Goal: Task Accomplishment & Management: Use online tool/utility

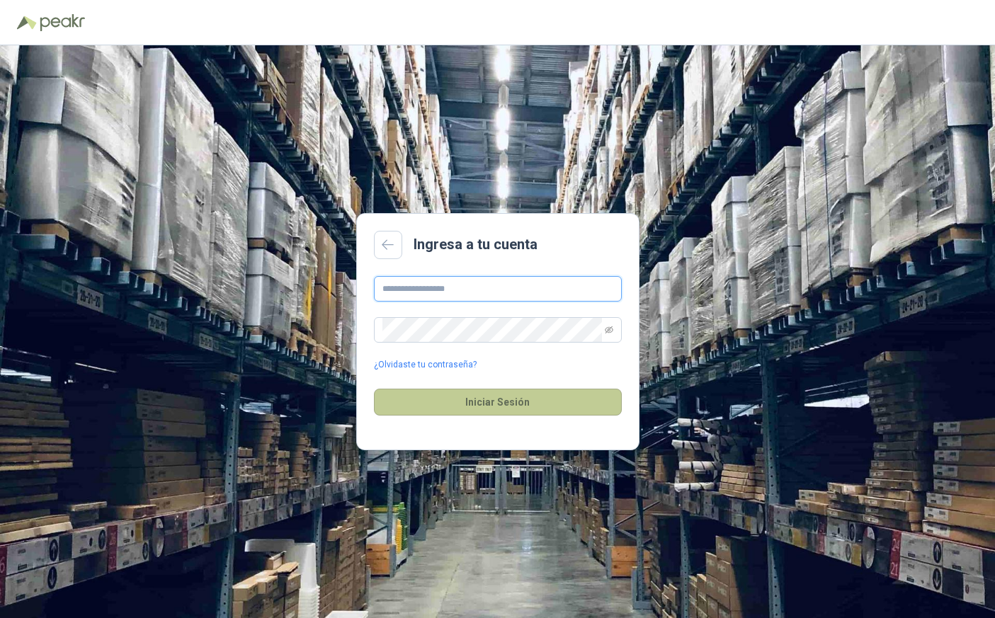
type input "**********"
click at [487, 402] on button "Iniciar Sesión" at bounding box center [498, 402] width 248 height 27
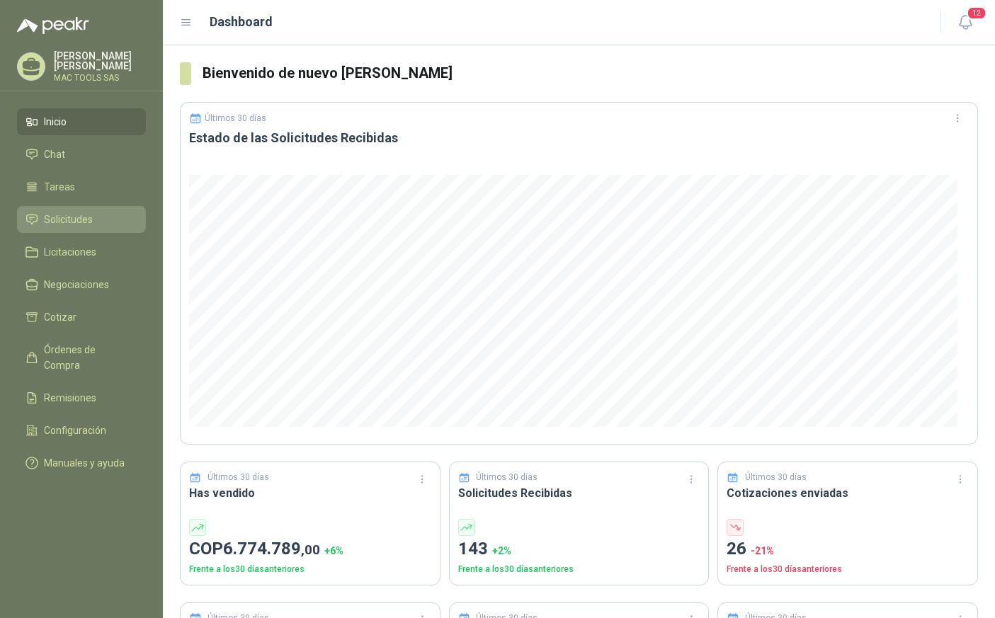
click at [87, 220] on span "Solicitudes" at bounding box center [68, 220] width 49 height 16
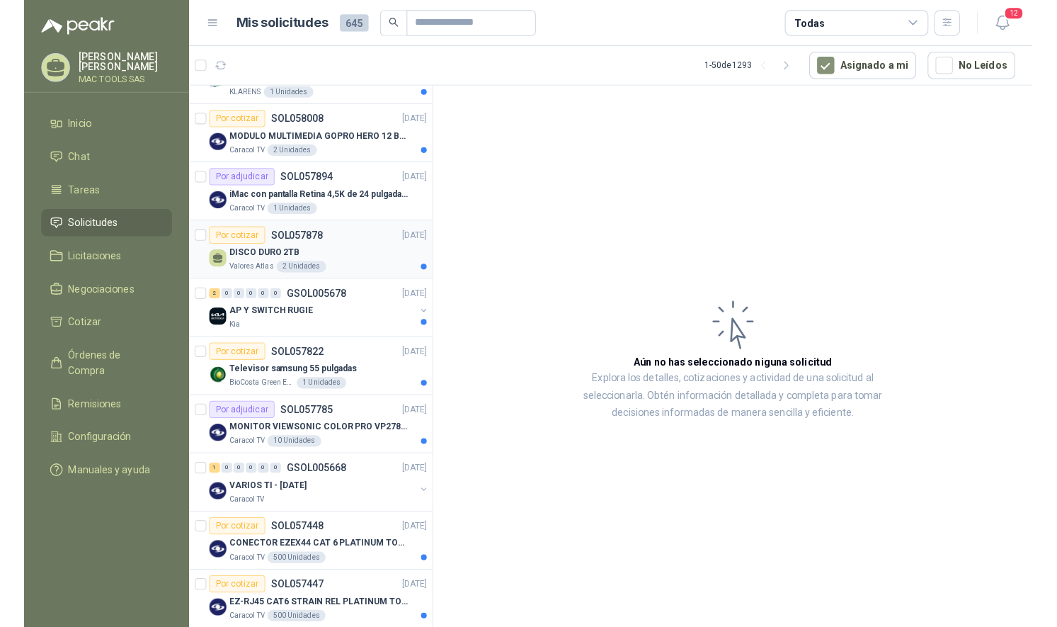
scroll to position [117, 0]
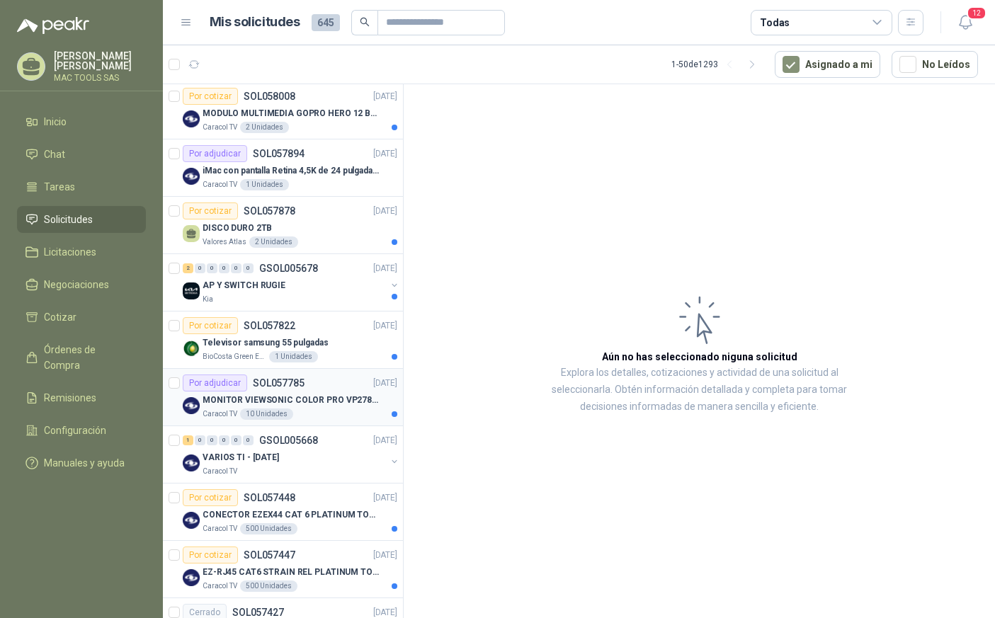
drag, startPoint x: 274, startPoint y: 394, endPoint x: 278, endPoint y: 407, distance: 13.2
click at [277, 395] on p "MONITOR VIEWSONIC COLOR PRO VP2786-4K" at bounding box center [291, 400] width 176 height 13
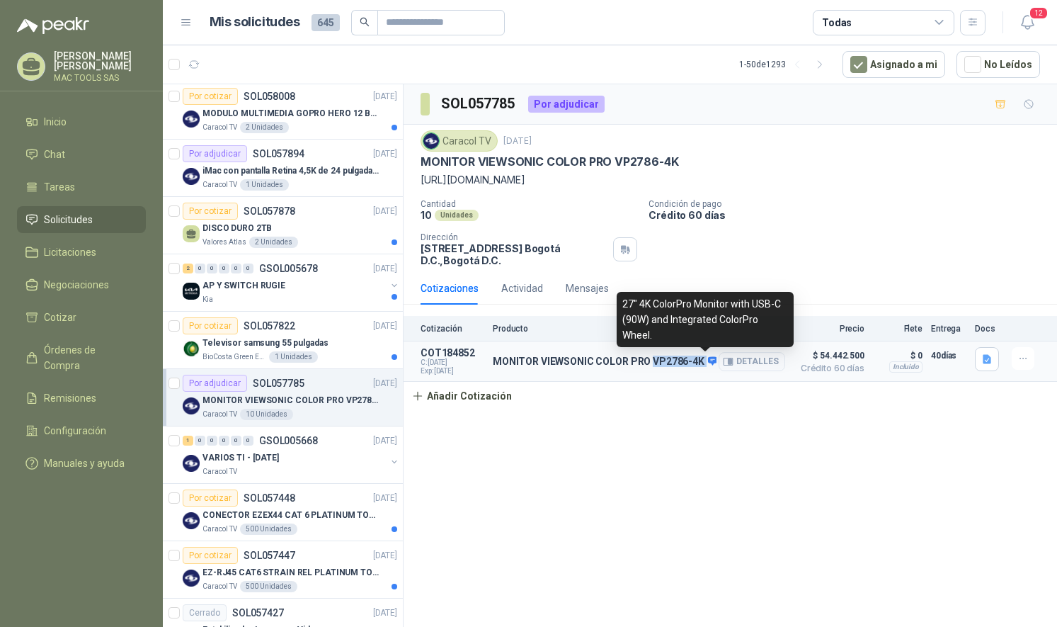
drag, startPoint x: 649, startPoint y: 360, endPoint x: 701, endPoint y: 360, distance: 52.4
click at [701, 360] on p "MONITOR VIEWSONIC COLOR PRO VP2786-4K" at bounding box center [605, 362] width 224 height 13
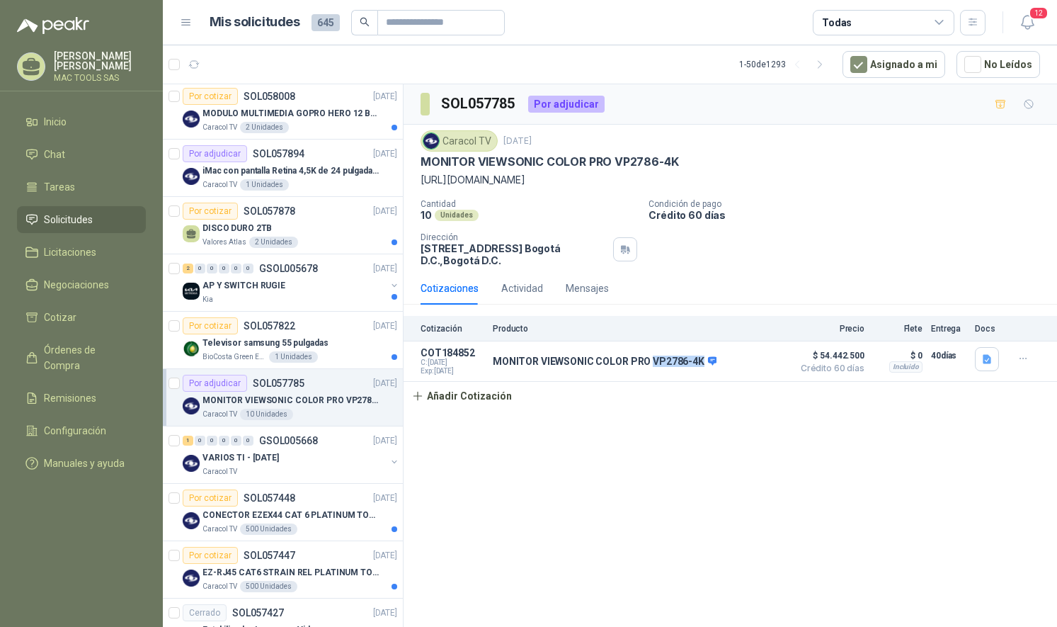
copy div "VP2786-4K"
drag, startPoint x: 681, startPoint y: 161, endPoint x: 614, endPoint y: 158, distance: 67.3
click at [614, 158] on div "MONITOR VIEWSONIC COLOR PRO VP2786-4K" at bounding box center [731, 161] width 620 height 15
click at [740, 361] on button "Detalles" at bounding box center [752, 361] width 67 height 19
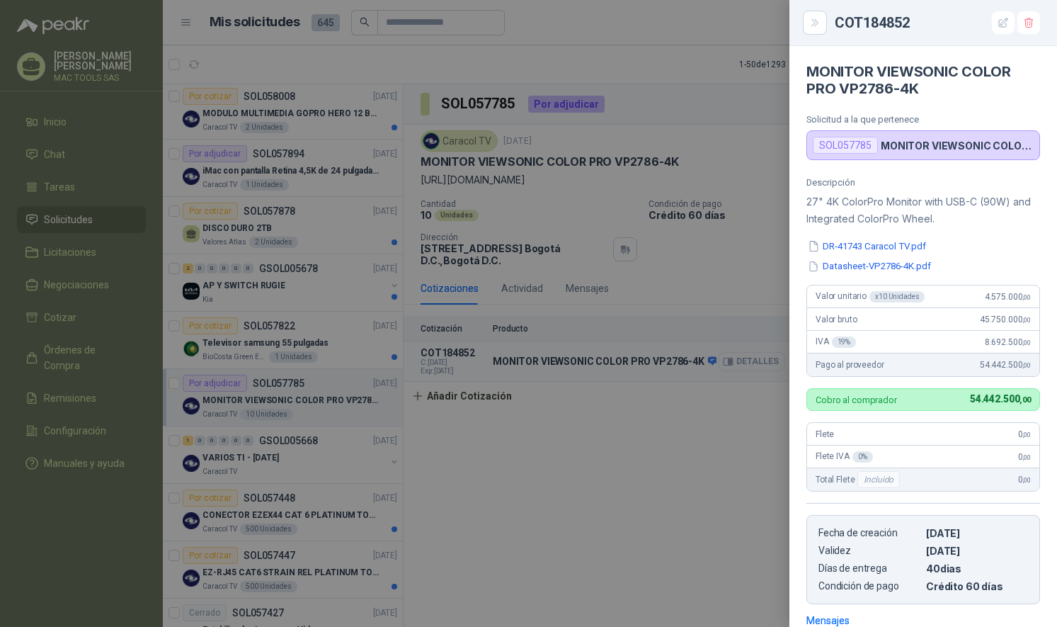
scroll to position [206, 0]
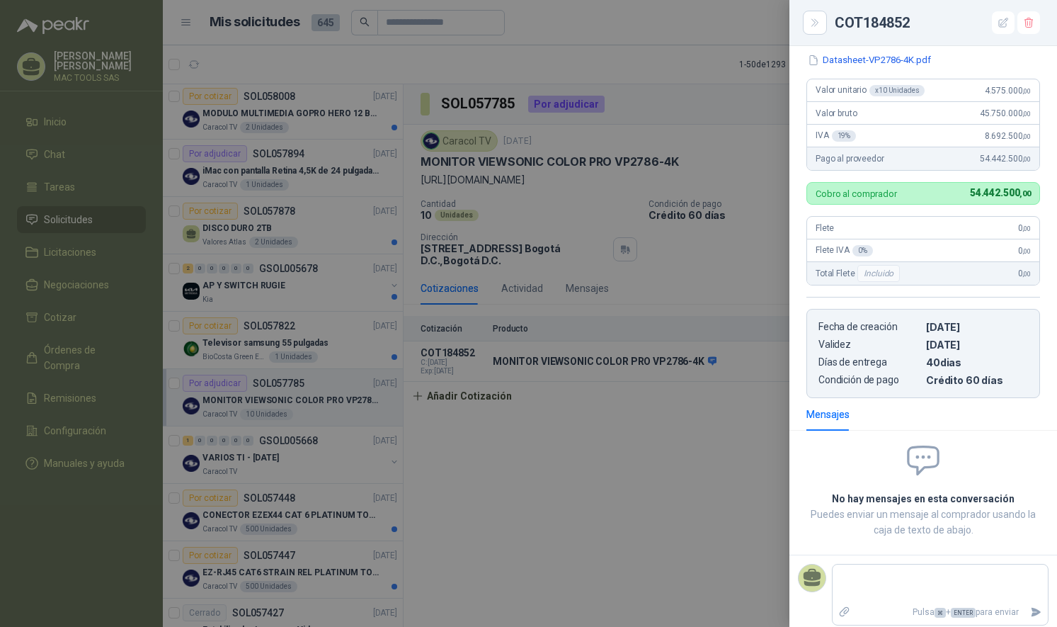
click at [602, 477] on div at bounding box center [528, 313] width 1057 height 627
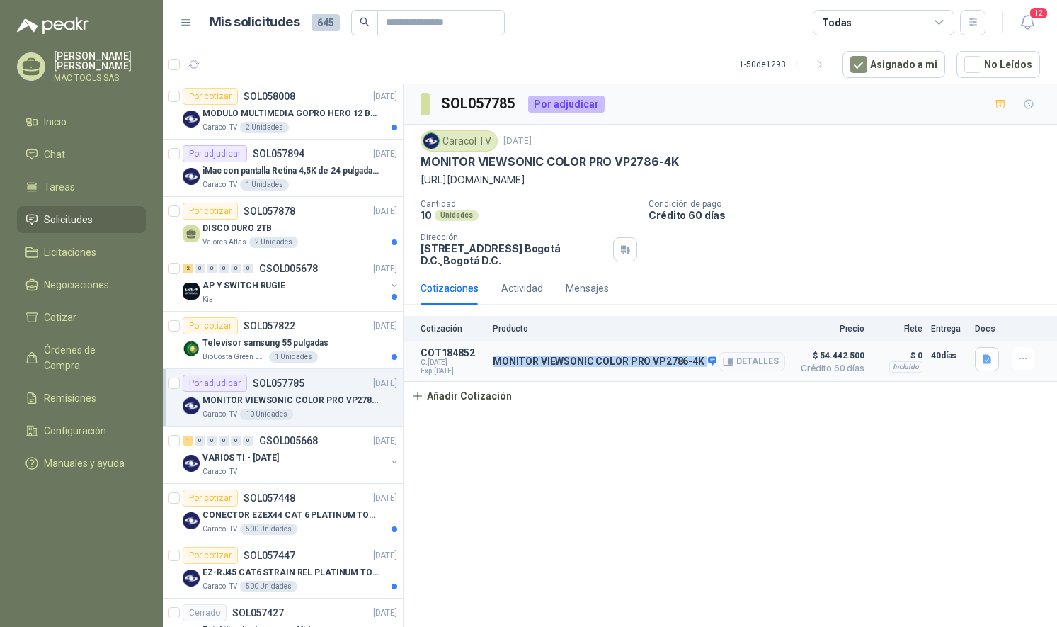
drag, startPoint x: 496, startPoint y: 359, endPoint x: 699, endPoint y: 360, distance: 203.3
click at [699, 360] on p "MONITOR VIEWSONIC COLOR PRO VP2786-4K" at bounding box center [605, 362] width 224 height 13
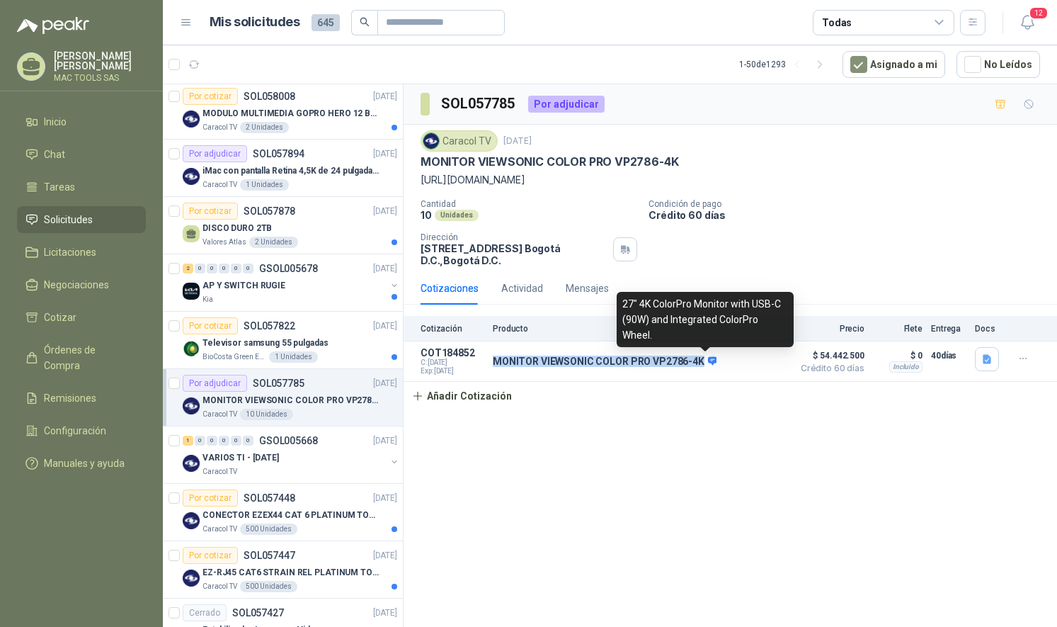
copy div "MONITOR VIEWSONIC COLOR PRO VP2786-4K"
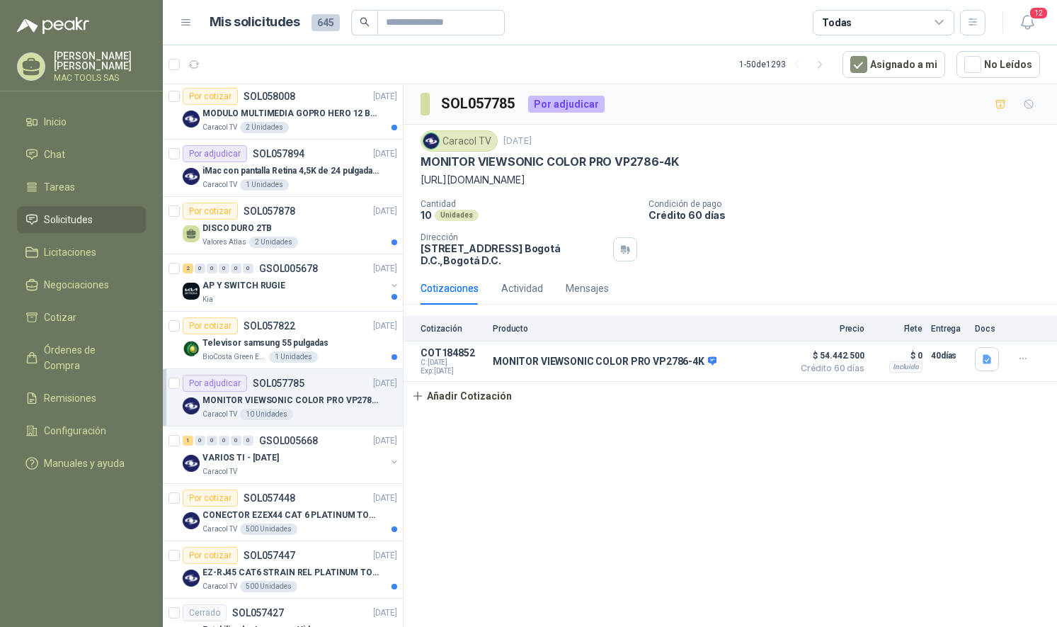
click at [72, 58] on p "[PERSON_NAME]" at bounding box center [100, 61] width 92 height 20
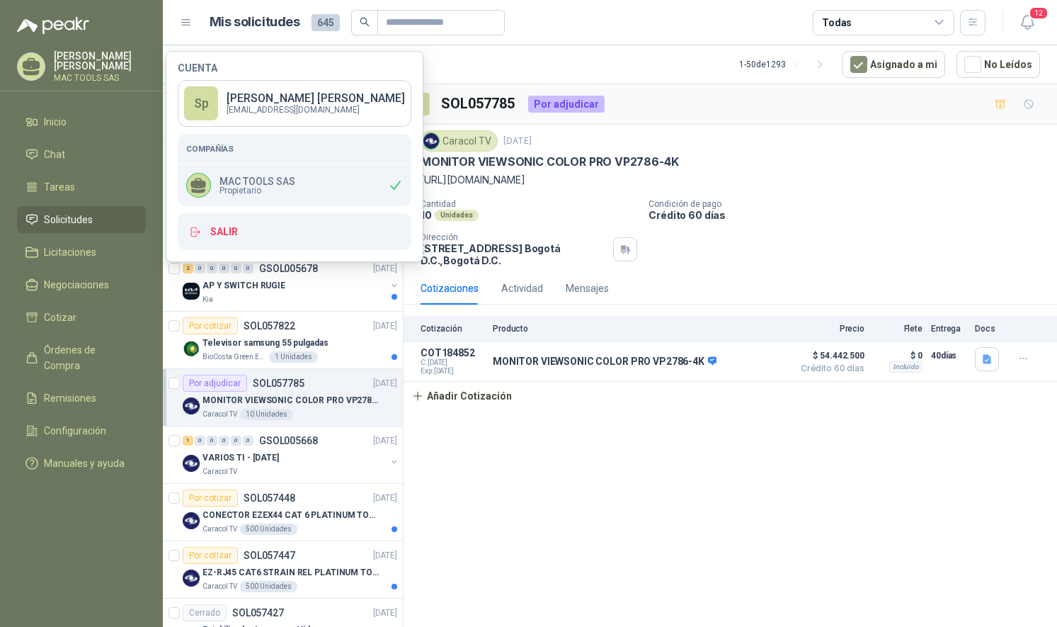
click at [75, 57] on p "[PERSON_NAME]" at bounding box center [100, 61] width 92 height 20
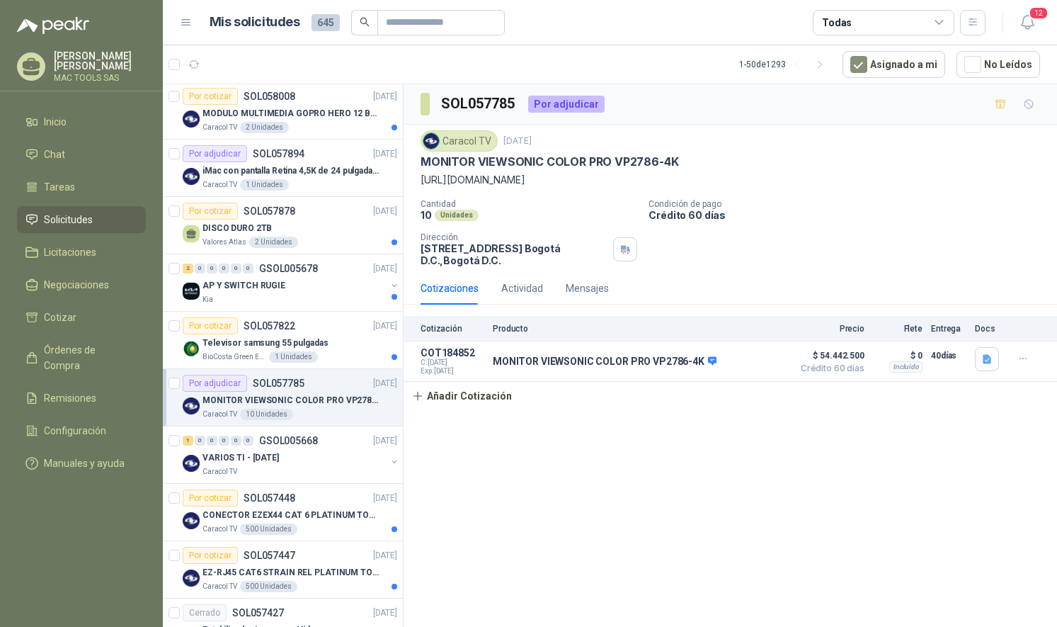
click at [81, 64] on p "[PERSON_NAME]" at bounding box center [100, 61] width 92 height 20
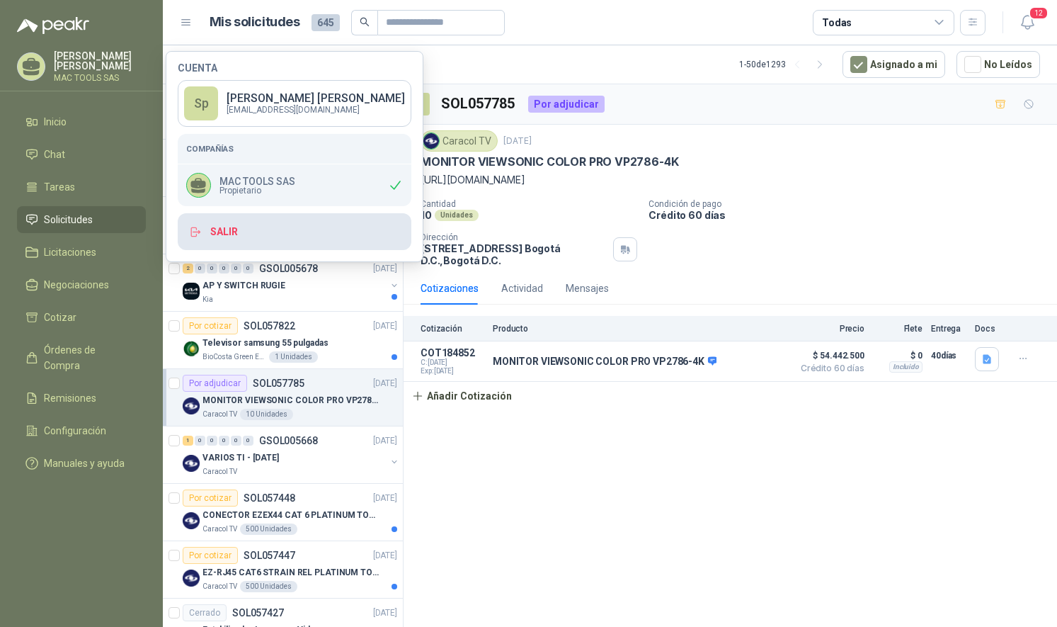
click at [235, 223] on button "Salir" at bounding box center [295, 231] width 234 height 37
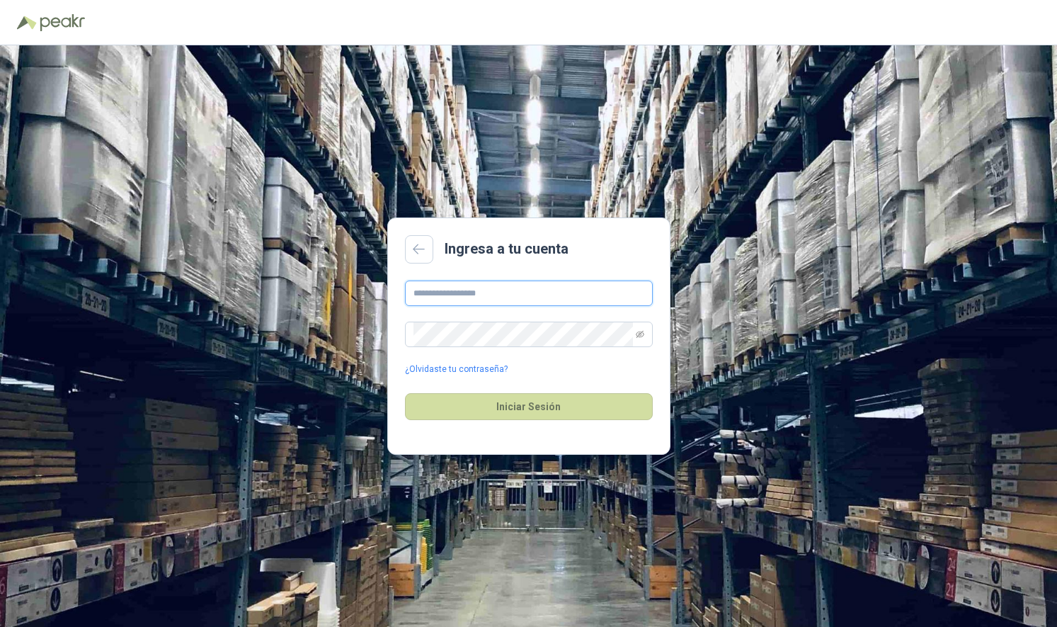
type input "**********"
